Goal: Information Seeking & Learning: Learn about a topic

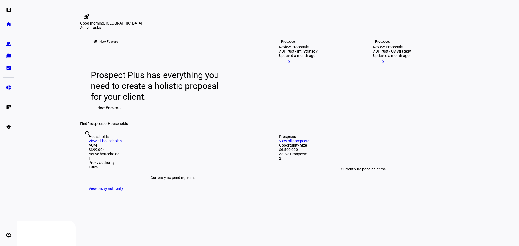
click at [376, 30] on div "Active Tasks" at bounding box center [268, 27] width 376 height 4
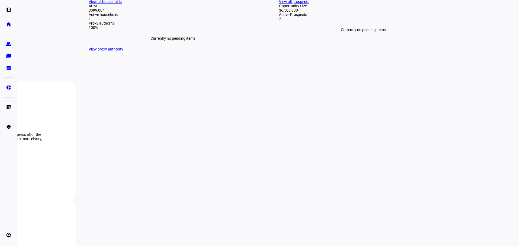
scroll to position [135, 0]
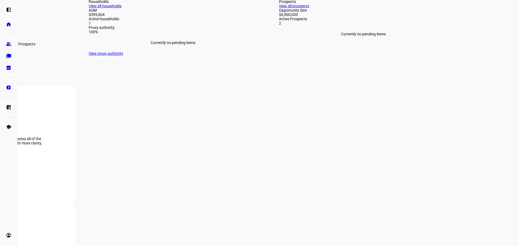
click at [10, 43] on eth-mat-symbol "group" at bounding box center [8, 43] width 5 height 5
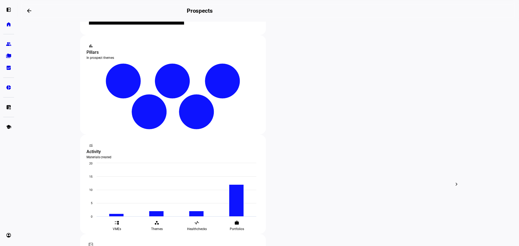
scroll to position [88, 0]
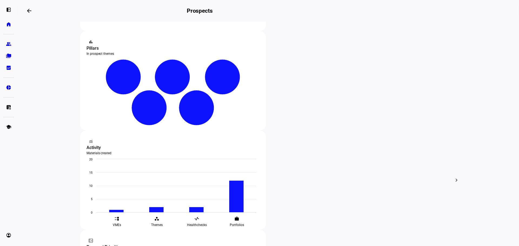
scroll to position [169, 0]
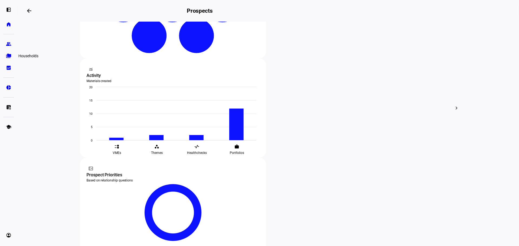
click at [10, 54] on eth-mat-symbol "folder_copy" at bounding box center [8, 55] width 5 height 5
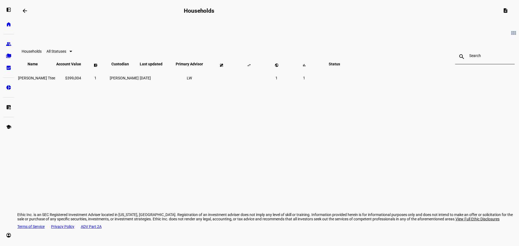
click at [42, 53] on eth-data-table-title "Households" at bounding box center [32, 51] width 20 height 4
click at [66, 53] on span "All Statuses" at bounding box center [56, 51] width 20 height 4
click at [169, 65] on span "All Statuses" at bounding box center [161, 69] width 15 height 9
click at [159, 143] on div "view_module Households All Statuses search close Name keyboard_arrow_down keybo…" at bounding box center [267, 89] width 501 height 135
click at [9, 45] on eth-mat-symbol "group" at bounding box center [8, 43] width 5 height 5
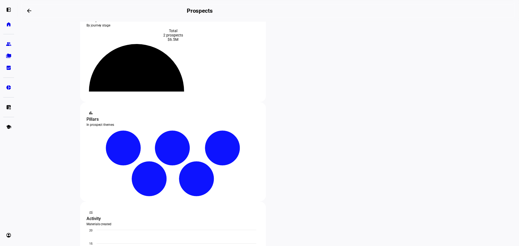
scroll to position [54, 0]
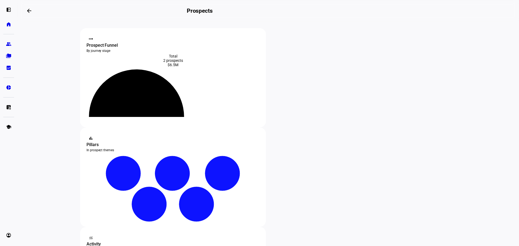
type input "[PERSON_NAME]"
click at [183, 56] on div "Total 2 prospects $6.5M" at bounding box center [172, 60] width 173 height 13
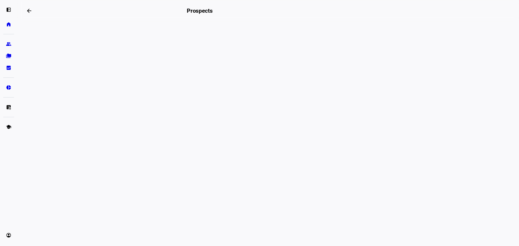
drag, startPoint x: 300, startPoint y: 115, endPoint x: 394, endPoint y: 107, distance: 95.1
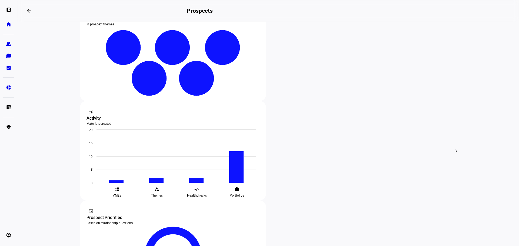
scroll to position [135, 0]
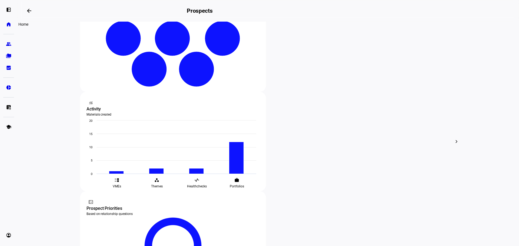
click at [4, 25] on link "home Home" at bounding box center [8, 24] width 11 height 11
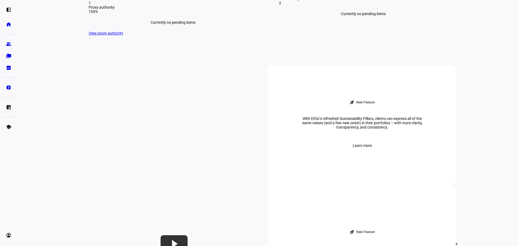
scroll to position [189, 0]
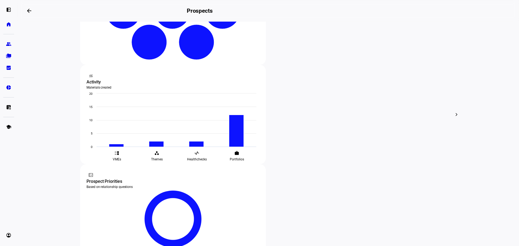
scroll to position [169, 0]
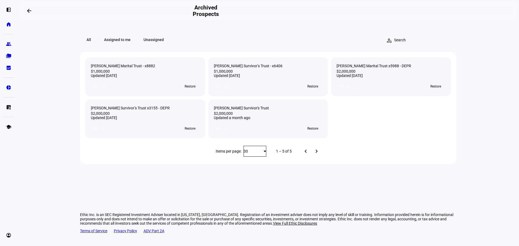
drag, startPoint x: 140, startPoint y: 65, endPoint x: 129, endPoint y: 69, distance: 11.1
click at [140, 66] on div "[PERSON_NAME] Marital Trust - x8882" at bounding box center [145, 66] width 109 height 6
drag, startPoint x: 119, startPoint y: 66, endPoint x: 150, endPoint y: 67, distance: 31.3
click at [119, 66] on div "[PERSON_NAME] Marital Trust - x8882" at bounding box center [145, 66] width 109 height 6
click at [163, 67] on div "[PERSON_NAME] Marital Trust - x8882" at bounding box center [145, 66] width 109 height 6
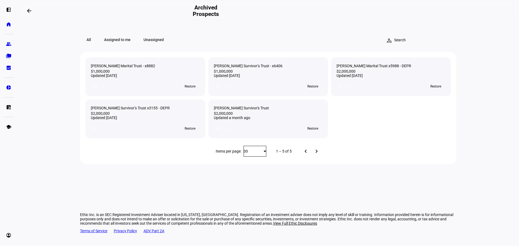
click at [51, 89] on eth-layout-page-content "All Assigned to me Unassigned person_search clear [PERSON_NAME] Marital Trust -…" at bounding box center [267, 134] width 501 height 224
click at [8, 42] on eth-mat-symbol "group" at bounding box center [8, 43] width 5 height 5
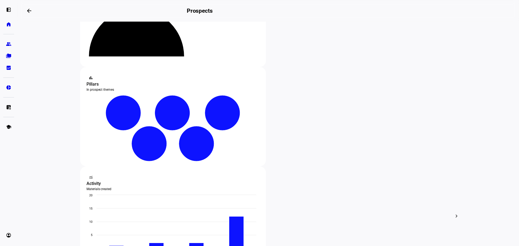
scroll to position [169, 0]
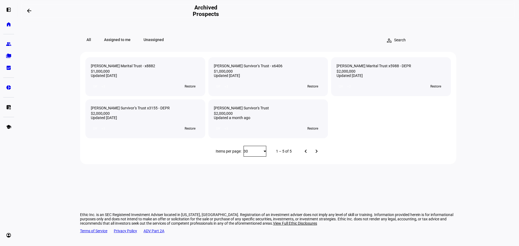
click at [81, 35] on span "All" at bounding box center [89, 39] width 18 height 11
click at [221, 35] on div "All Assigned to me Unassigned person_search clear" at bounding box center [268, 40] width 376 height 11
drag, startPoint x: 5, startPoint y: 23, endPoint x: 28, endPoint y: 26, distance: 23.1
click at [6, 23] on link "home Home" at bounding box center [8, 24] width 11 height 11
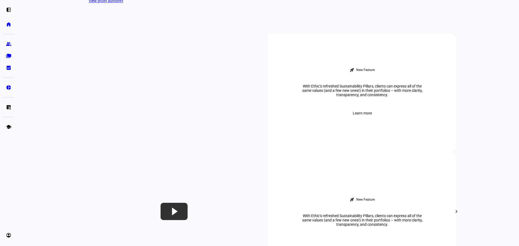
scroll to position [108, 0]
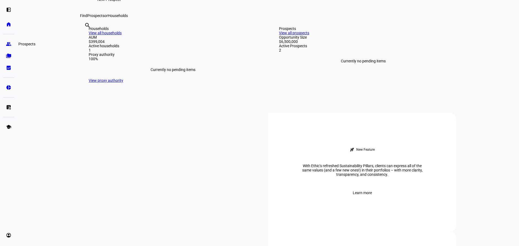
click at [9, 46] on eth-mat-symbol "group" at bounding box center [8, 43] width 5 height 5
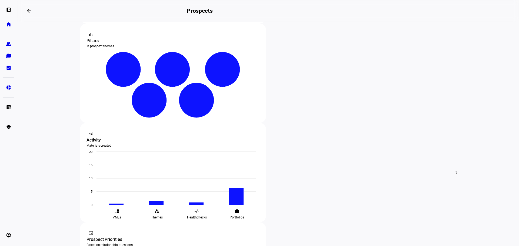
scroll to position [108, 0]
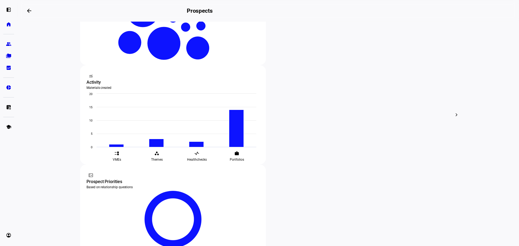
scroll to position [162, 0]
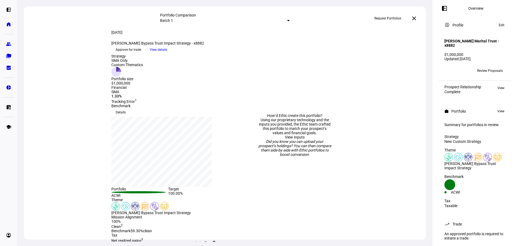
drag, startPoint x: 143, startPoint y: 55, endPoint x: 223, endPoint y: 57, distance: 80.8
click at [223, 54] on div "Aug 14, 2025 more_vert Grossman Bypass Trust Impact Strategy - x8882 keyboard_a…" at bounding box center [167, 42] width 139 height 24
click at [82, 94] on div "Aug 14, 2025 more_vert Grossman Bypass Trust Impact Strategy - x8882 keyboard_a…" at bounding box center [225, 153] width 402 height 246
click at [167, 54] on span "View details" at bounding box center [159, 50] width 18 height 8
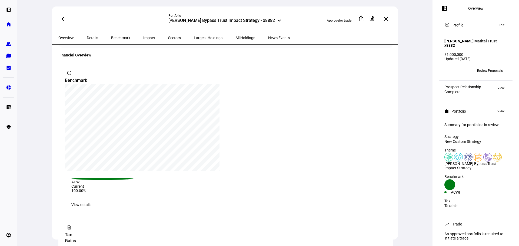
scroll to position [405, 0]
click at [276, 20] on mat-icon "keyboard_arrow_down" at bounding box center [279, 20] width 6 height 6
click at [412, 76] on div "arrow_back Portfolio Grossman Bypass Trust Impact Strategy - x8882 keyboard_arr…" at bounding box center [224, 123] width 415 height 246
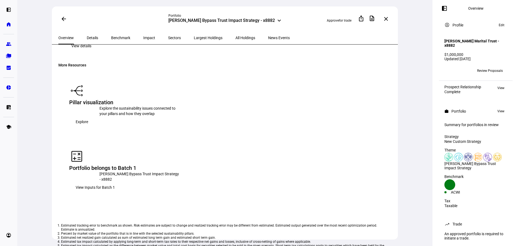
scroll to position [669, 0]
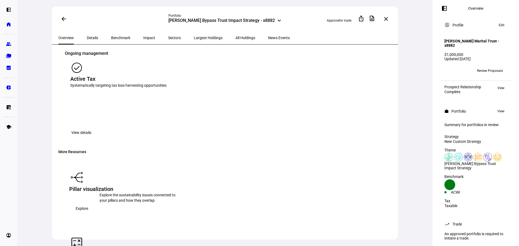
click at [235, 38] on span "All Holdings" at bounding box center [245, 38] width 20 height 4
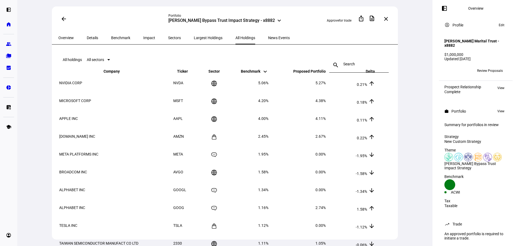
click at [65, 36] on span "Overview" at bounding box center [65, 38] width 15 height 4
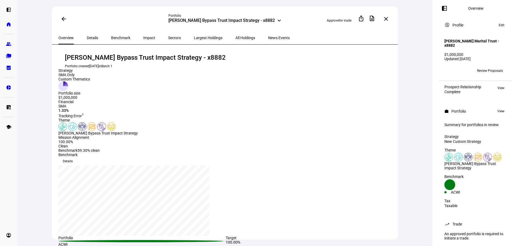
drag, startPoint x: 90, startPoint y: 37, endPoint x: 102, endPoint y: 35, distance: 11.8
click at [90, 37] on span "Details" at bounding box center [92, 38] width 11 height 4
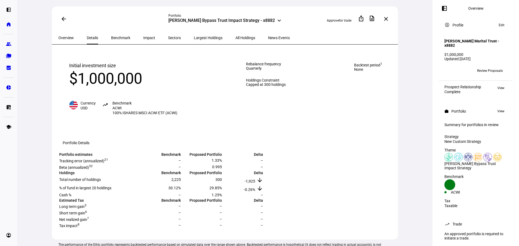
click at [117, 36] on span "Benchmark" at bounding box center [120, 38] width 19 height 4
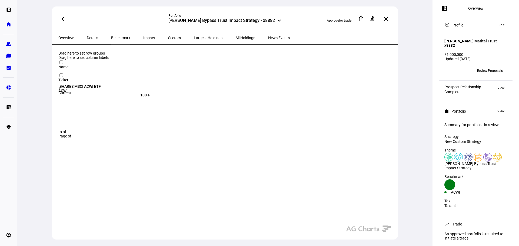
click at [143, 36] on span "Impact" at bounding box center [149, 38] width 12 height 4
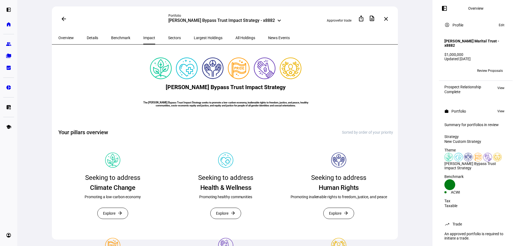
click at [168, 33] on span "Sectors" at bounding box center [174, 37] width 13 height 13
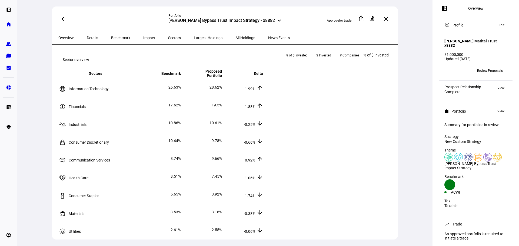
click at [194, 34] on span "Largest Holdings" at bounding box center [208, 37] width 29 height 13
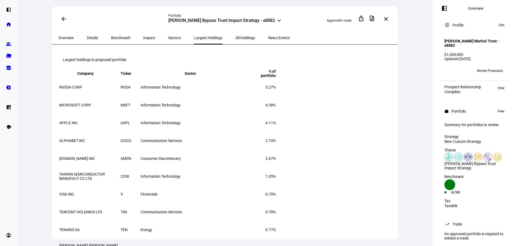
click at [235, 36] on span "All Holdings" at bounding box center [245, 38] width 20 height 4
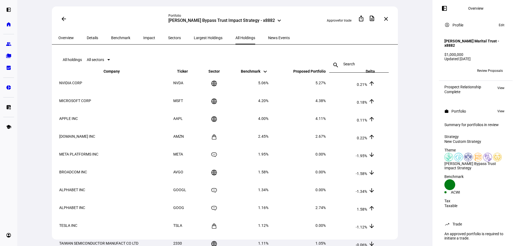
click at [112, 36] on span "Benchmark" at bounding box center [120, 38] width 19 height 4
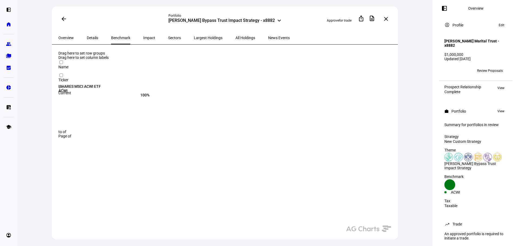
click at [194, 36] on span "Largest Holdings" at bounding box center [208, 38] width 29 height 4
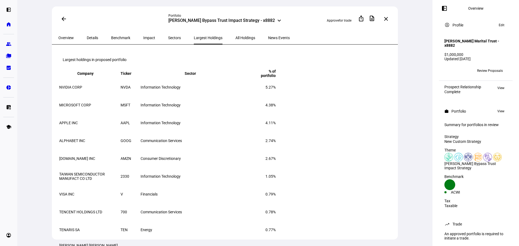
click at [168, 37] on span "Sectors" at bounding box center [174, 38] width 13 height 4
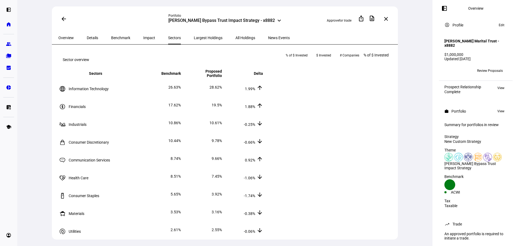
click at [72, 37] on span "Overview" at bounding box center [65, 38] width 15 height 4
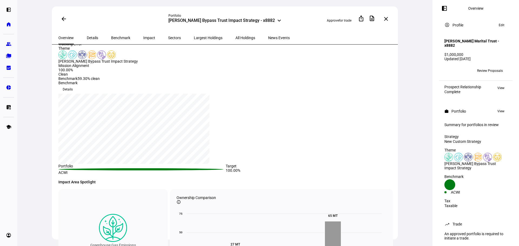
scroll to position [81, 0]
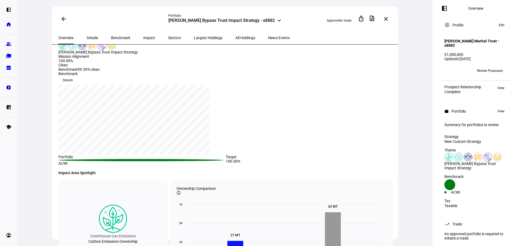
click at [90, 63] on div "100.00%" at bounding box center [78, 61] width 41 height 4
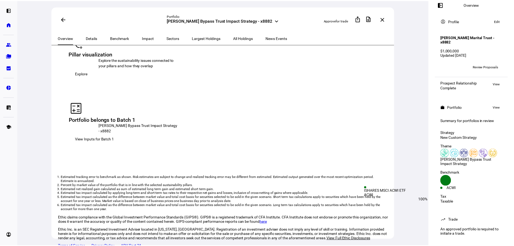
scroll to position [0, 0]
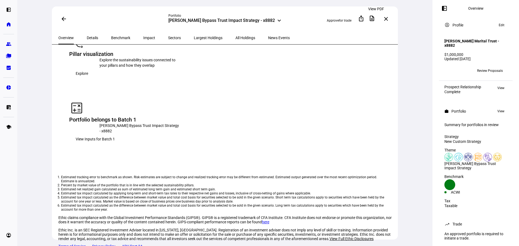
click at [375, 19] on mat-icon "description" at bounding box center [371, 18] width 6 height 6
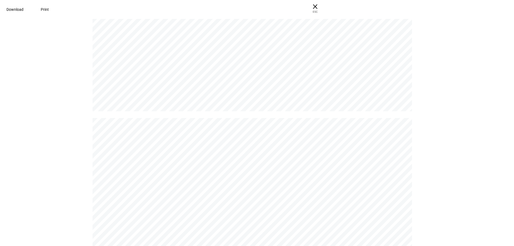
scroll to position [1555, 0]
drag, startPoint x: 413, startPoint y: 7, endPoint x: 438, endPoint y: 17, distance: 26.8
click at [324, 7] on span "× ESC" at bounding box center [315, 8] width 17 height 17
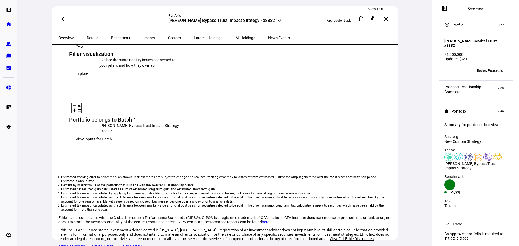
click at [374, 18] on mat-icon "description" at bounding box center [371, 18] width 6 height 6
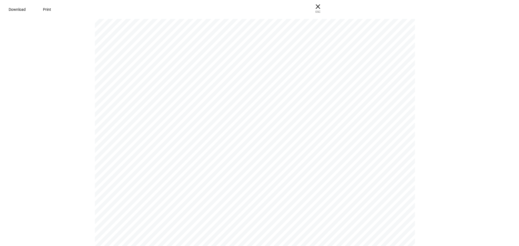
scroll to position [4661, 0]
click at [324, 6] on span "× ESC" at bounding box center [315, 8] width 17 height 17
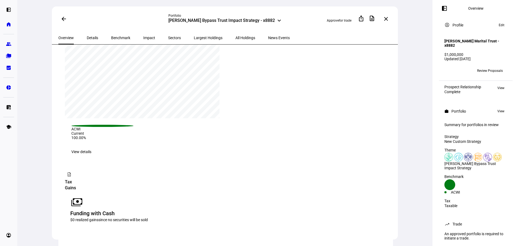
scroll to position [372, 0]
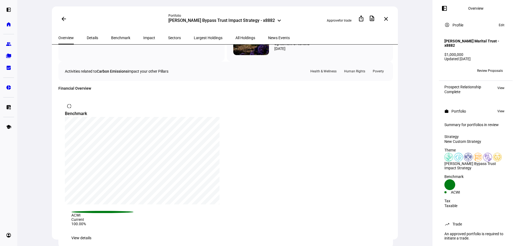
click at [63, 38] on span "Overview" at bounding box center [65, 38] width 15 height 4
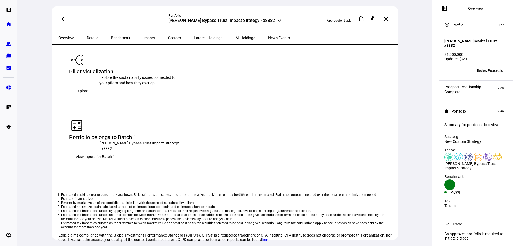
scroll to position [777, 0]
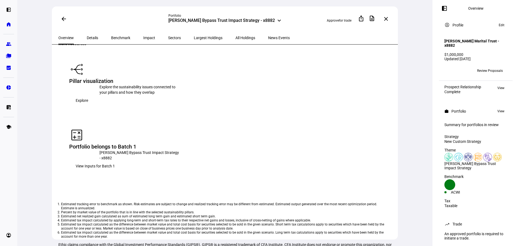
click at [115, 161] on span "View Inputs for Batch 1" at bounding box center [95, 166] width 39 height 11
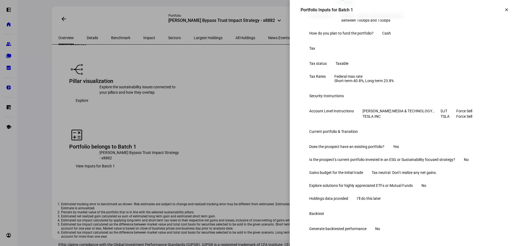
scroll to position [218, 0]
click at [501, 6] on span at bounding box center [506, 9] width 13 height 13
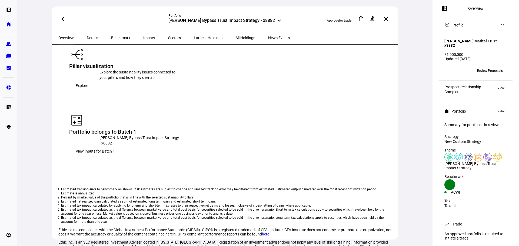
scroll to position [804, 0]
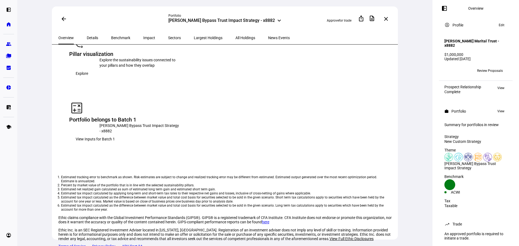
click at [115, 134] on span "View Inputs for Batch 1" at bounding box center [95, 139] width 39 height 11
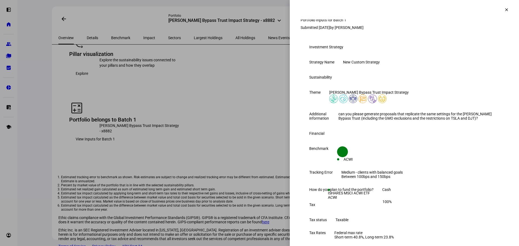
scroll to position [0, 0]
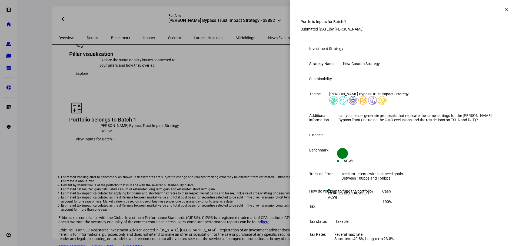
click at [500, 12] on span at bounding box center [506, 9] width 13 height 13
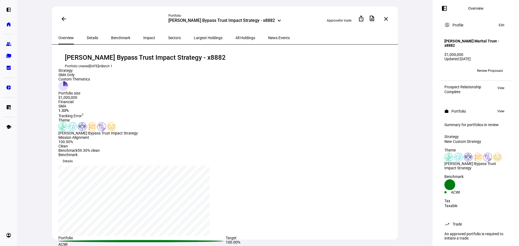
click at [67, 36] on span "Overview" at bounding box center [65, 38] width 15 height 4
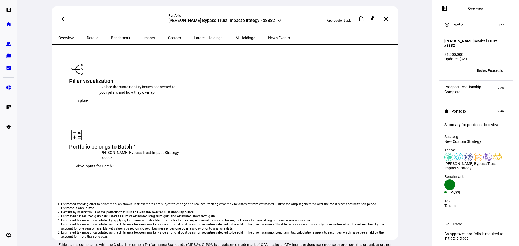
scroll to position [750, 0]
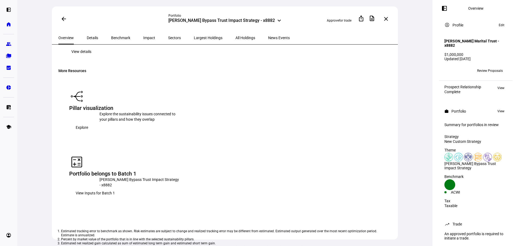
click at [88, 133] on span "Explore" at bounding box center [82, 127] width 12 height 11
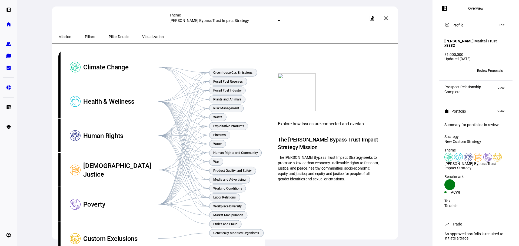
click at [65, 37] on span "Mission" at bounding box center [64, 37] width 13 height 4
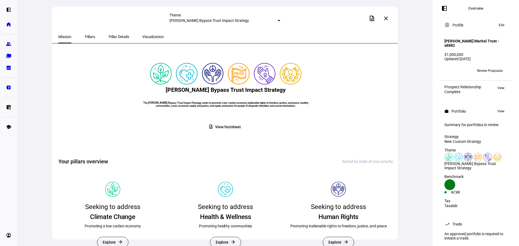
click at [86, 37] on span "Pillars" at bounding box center [90, 37] width 10 height 4
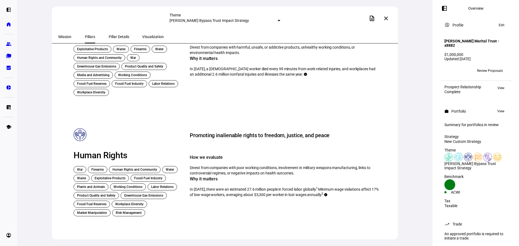
click at [109, 36] on span "Pillar Details" at bounding box center [119, 37] width 21 height 4
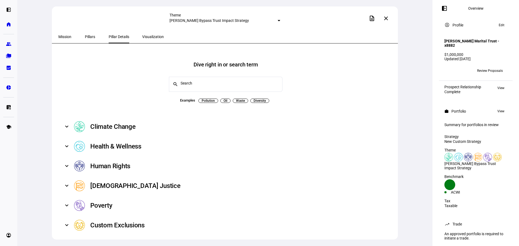
scroll to position [7, 0]
click at [65, 34] on span "Mission" at bounding box center [64, 36] width 13 height 13
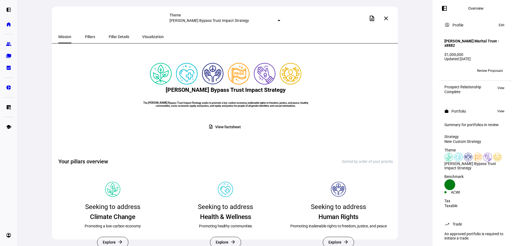
click at [249, 20] on mat-select-trigger "Grossman Bypass Trust Impact Strategy" at bounding box center [208, 20] width 79 height 4
click at [211, 29] on div "Grossman Bypass Trust Impact Strategy" at bounding box center [220, 30] width 66 height 9
click at [224, 19] on mat-select-trigger "Grossman Bypass Trust Impact Strategy" at bounding box center [208, 20] width 79 height 4
click at [209, 34] on div "Grossman Bypass Trust Impact Strategy" at bounding box center [220, 30] width 66 height 9
click at [385, 18] on mat-icon "close" at bounding box center [385, 18] width 6 height 6
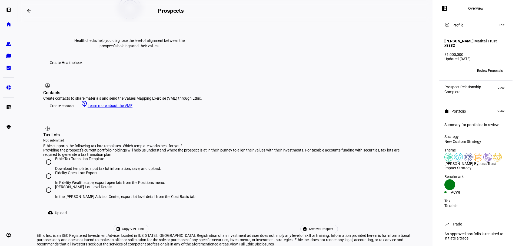
scroll to position [14, 0]
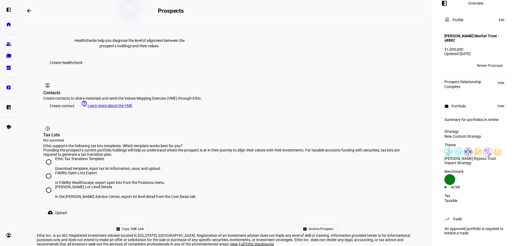
click at [493, 61] on span "Review Proposals" at bounding box center [490, 65] width 26 height 9
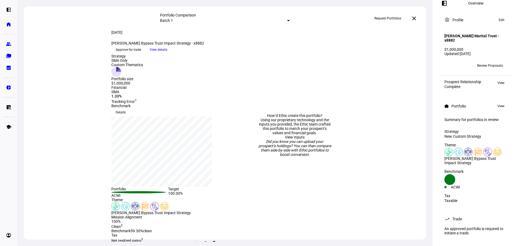
click at [167, 54] on span "View details" at bounding box center [159, 50] width 18 height 8
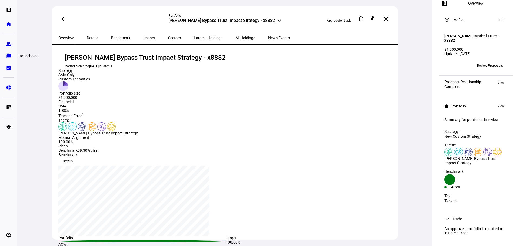
click at [6, 57] on link "folder_copy Households" at bounding box center [8, 56] width 11 height 11
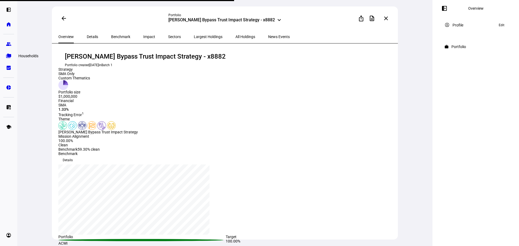
click at [10, 57] on eth-mat-symbol "folder_copy" at bounding box center [8, 55] width 5 height 5
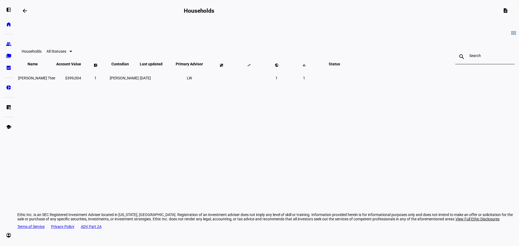
click at [55, 80] on span "[PERSON_NAME] Ttee" at bounding box center [36, 78] width 37 height 4
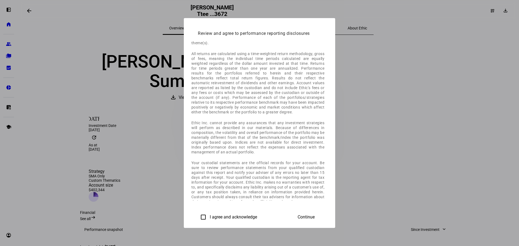
scroll to position [135, 0]
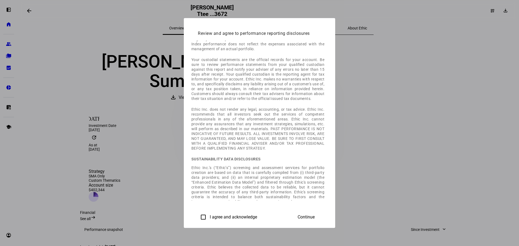
click at [198, 216] on input "I agree and acknowledge" at bounding box center [203, 217] width 11 height 11
checkbox input "true"
click at [314, 215] on span "Continue" at bounding box center [305, 217] width 17 height 5
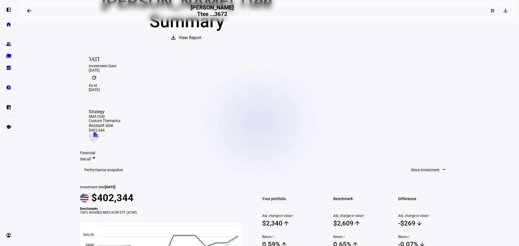
scroll to position [0, 0]
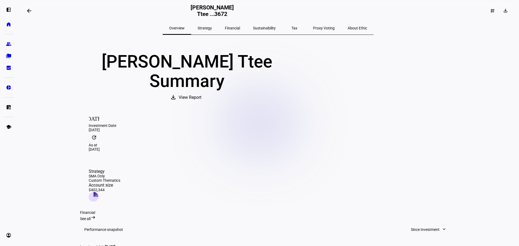
click at [212, 25] on span "Strategy" at bounding box center [204, 28] width 14 height 13
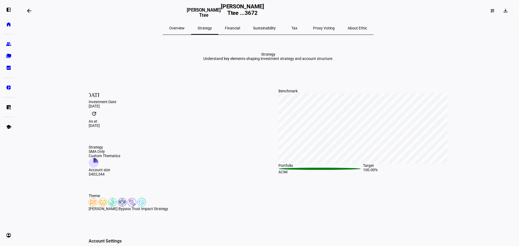
click at [237, 29] on span "Financial" at bounding box center [232, 28] width 15 height 4
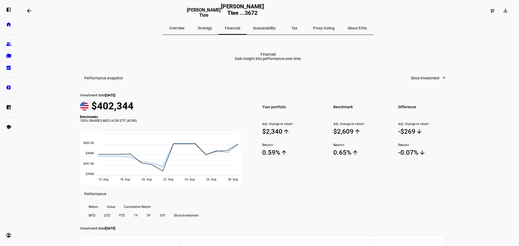
click at [269, 28] on span "Sustainability" at bounding box center [264, 28] width 23 height 4
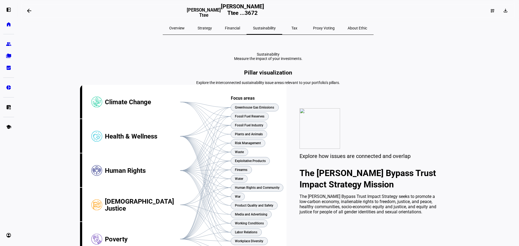
click at [184, 27] on span "Overview" at bounding box center [176, 28] width 15 height 4
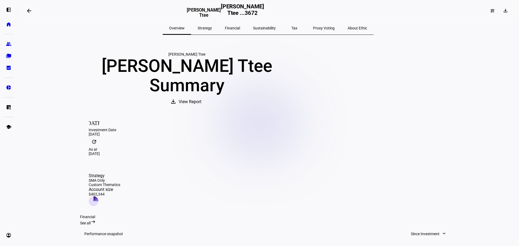
click at [212, 28] on span "Strategy" at bounding box center [204, 28] width 14 height 4
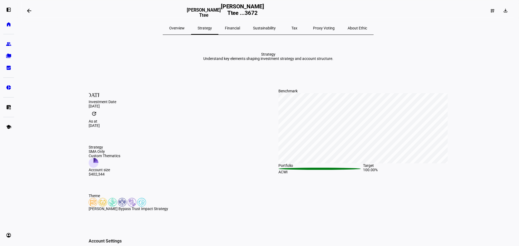
click at [184, 30] on span "Overview" at bounding box center [176, 28] width 15 height 4
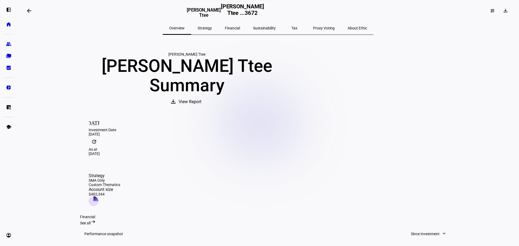
click at [212, 27] on span "Strategy" at bounding box center [204, 28] width 14 height 4
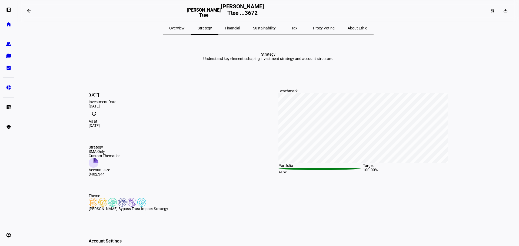
click at [184, 26] on span "Overview" at bounding box center [176, 28] width 15 height 4
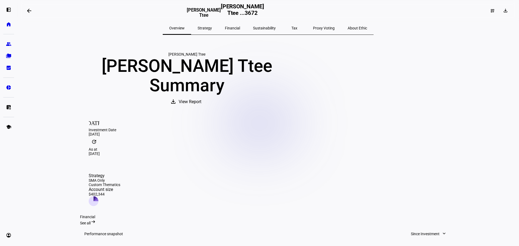
click at [201, 108] on span "View Report" at bounding box center [190, 101] width 23 height 13
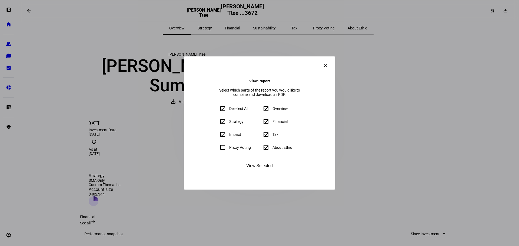
click at [260, 172] on span "View Selected" at bounding box center [259, 165] width 26 height 13
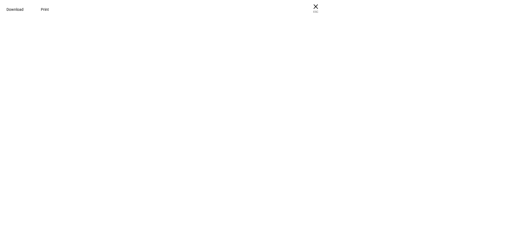
click at [402, 27] on div at bounding box center [259, 13] width 519 height 27
click at [324, 11] on span "ESC" at bounding box center [315, 10] width 17 height 8
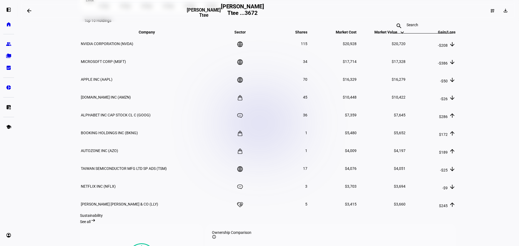
scroll to position [378, 0]
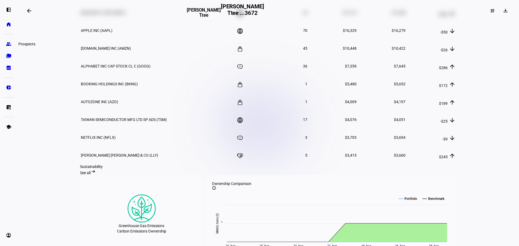
click at [7, 45] on eth-mat-symbol "group" at bounding box center [8, 43] width 5 height 5
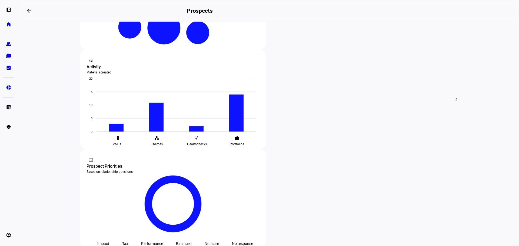
scroll to position [189, 0]
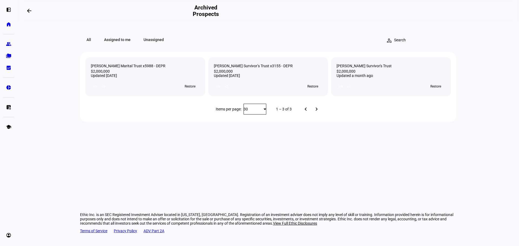
click at [509, 107] on eth-layout-page-content "All Assigned to me Unassigned person_search clear Marlene Grossman Marital Trus…" at bounding box center [267, 134] width 501 height 224
click at [285, 61] on plt-prospect-list-card "Marlene Grossman Survivor’s Trust x3155 - DEPR $2,000,000 Updated 20 days ago L…" at bounding box center [268, 76] width 120 height 39
click at [5, 26] on link "home Home" at bounding box center [8, 24] width 11 height 11
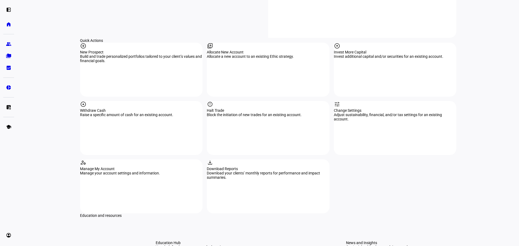
scroll to position [432, 0]
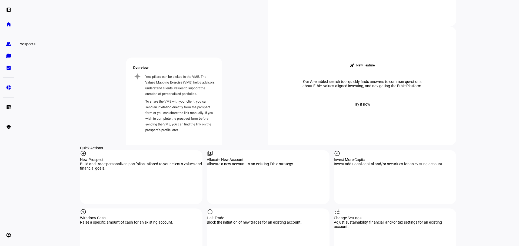
click at [8, 42] on eth-mat-symbol "group" at bounding box center [8, 43] width 5 height 5
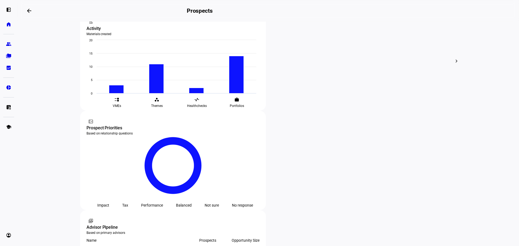
scroll to position [216, 0]
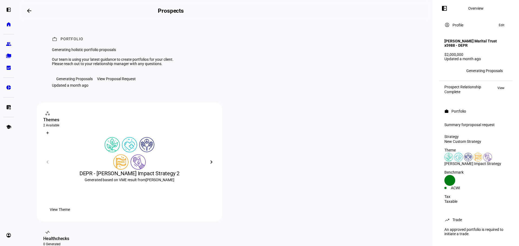
click at [123, 81] on div "View Proposal Request" at bounding box center [116, 79] width 39 height 4
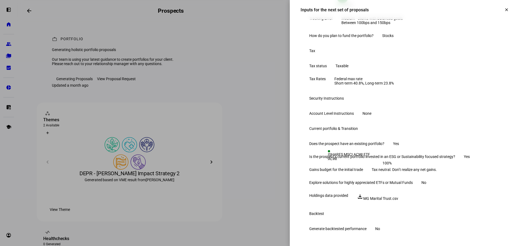
scroll to position [226, 0]
click at [500, 12] on span at bounding box center [506, 9] width 13 height 13
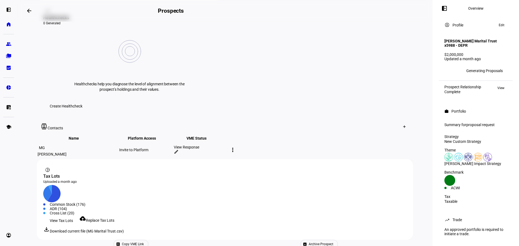
scroll to position [222, 0]
click at [73, 151] on div "Marlene Grossman" at bounding box center [78, 153] width 80 height 4
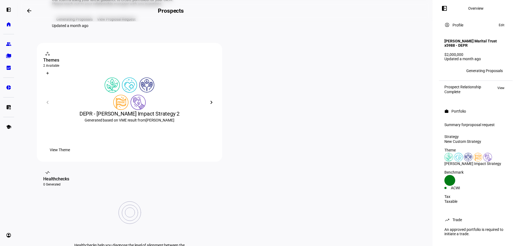
scroll to position [0, 0]
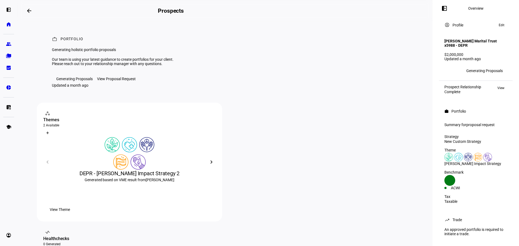
drag, startPoint x: 91, startPoint y: 83, endPoint x: 94, endPoint y: 93, distance: 10.9
click at [94, 66] on div "Our team is using your latest guidance to create portfolios for your client. Pl…" at bounding box center [118, 61] width 133 height 9
click at [95, 66] on div "Our team is using your latest guidance to create portfolios for your client. Pl…" at bounding box center [118, 61] width 133 height 9
click at [10, 45] on eth-mat-symbol "group" at bounding box center [8, 43] width 5 height 5
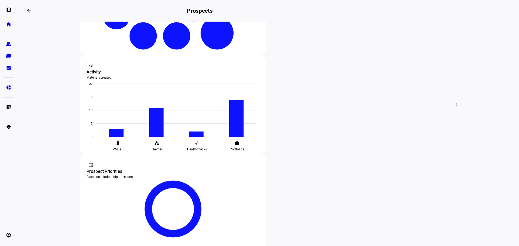
scroll to position [189, 0]
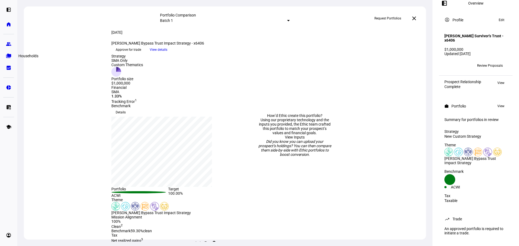
click at [10, 55] on eth-mat-symbol "folder_copy" at bounding box center [8, 55] width 5 height 5
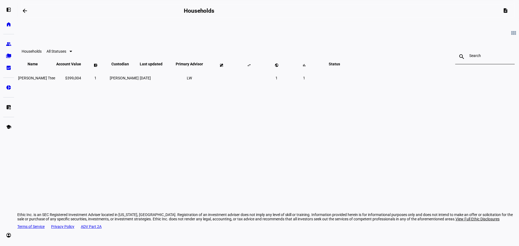
click at [55, 86] on td "[PERSON_NAME] Ttee" at bounding box center [37, 78] width 38 height 20
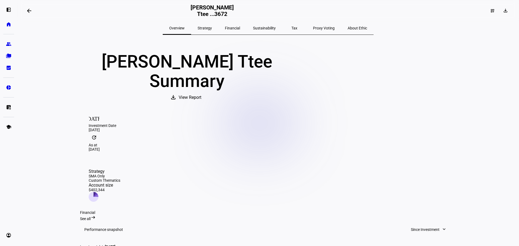
click at [212, 28] on span "Strategy" at bounding box center [204, 28] width 14 height 4
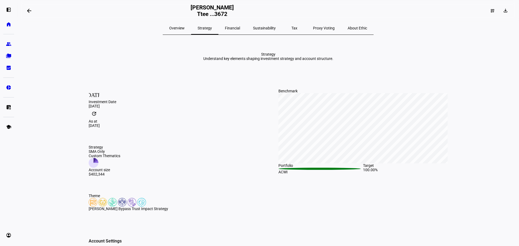
click at [236, 24] on span "Financial" at bounding box center [232, 28] width 15 height 13
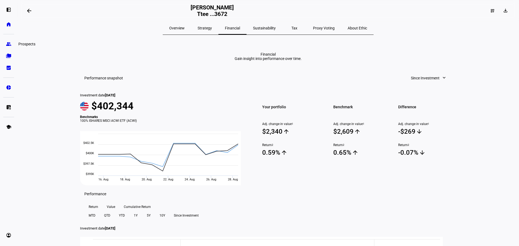
click at [7, 42] on eth-mat-symbol "group" at bounding box center [8, 43] width 5 height 5
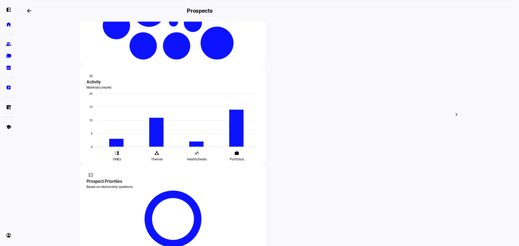
scroll to position [189, 0]
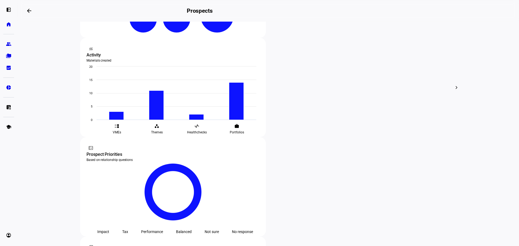
click at [166, 165] on div at bounding box center [259, 123] width 519 height 246
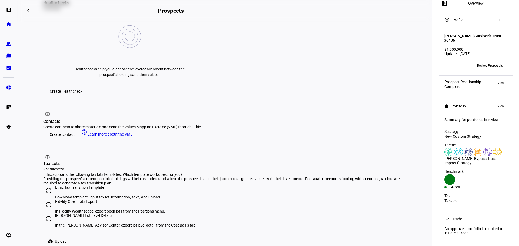
scroll to position [258, 0]
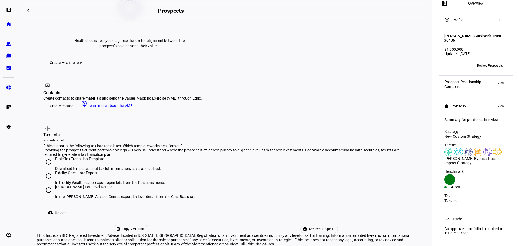
click at [29, 10] on mat-icon "arrow_backwards" at bounding box center [29, 11] width 6 height 6
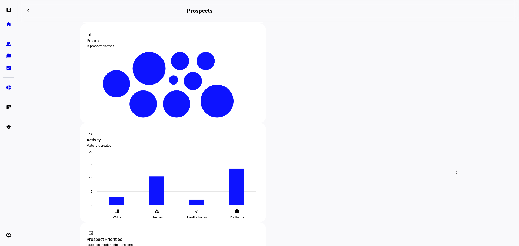
scroll to position [108, 0]
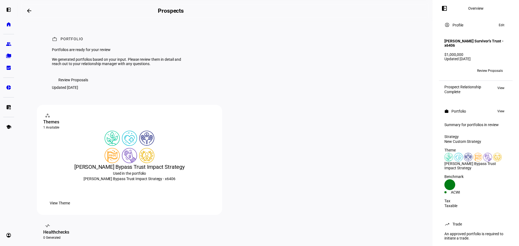
click at [28, 13] on mat-icon "arrow_backwards" at bounding box center [29, 11] width 6 height 6
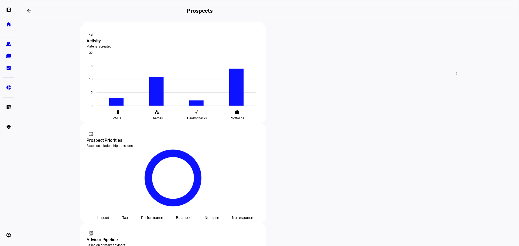
scroll to position [315, 0]
